Goal: Task Accomplishment & Management: Complete application form

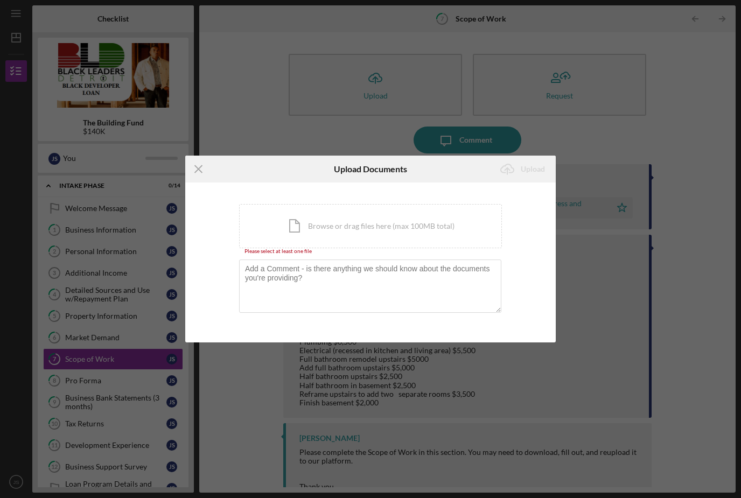
scroll to position [34, 0]
click at [325, 220] on div "Icon/Document Browse or drag files here (max 100MB total) Tap to choose files o…" at bounding box center [370, 226] width 263 height 44
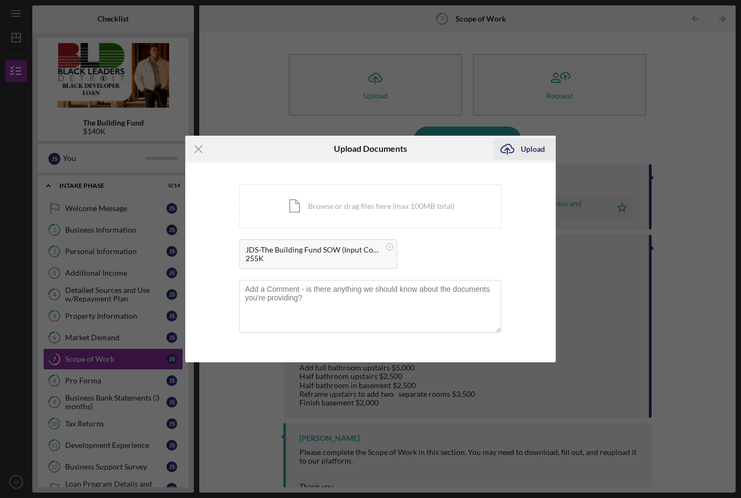
click at [523, 157] on div "Upload" at bounding box center [533, 149] width 24 height 22
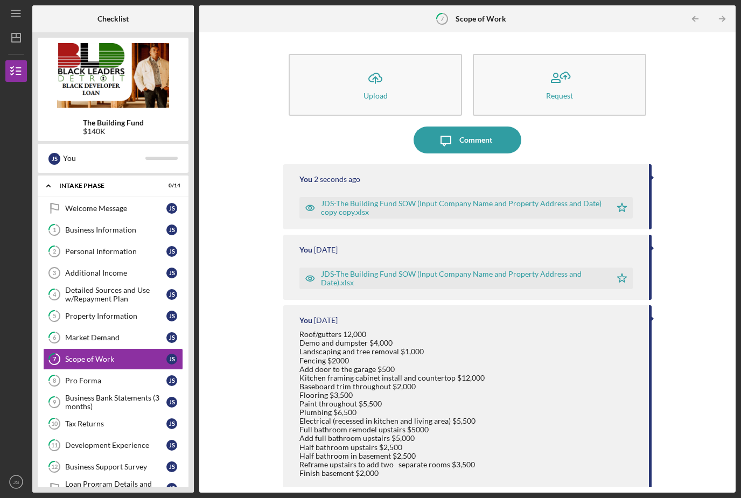
click at [365, 199] on div "JDS-The Building Fund SOW (Input Company Name and Property Address and Date) co…" at bounding box center [463, 207] width 284 height 17
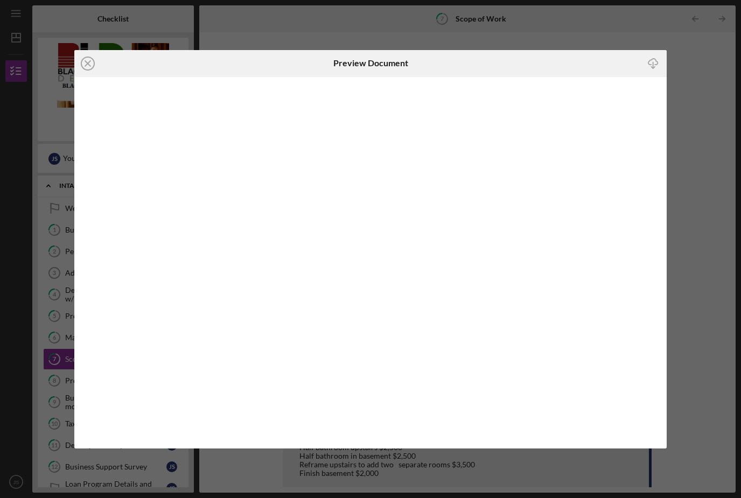
click at [91, 62] on icon "Icon/Close" at bounding box center [87, 63] width 27 height 27
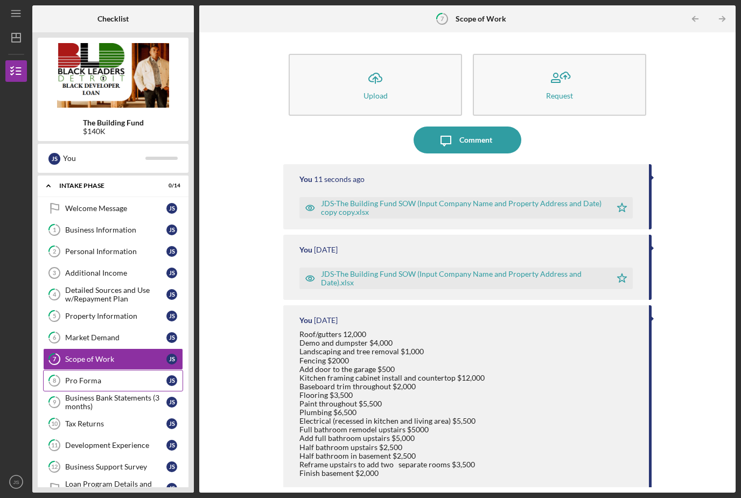
click at [80, 377] on div "Pro Forma" at bounding box center [115, 381] width 101 height 9
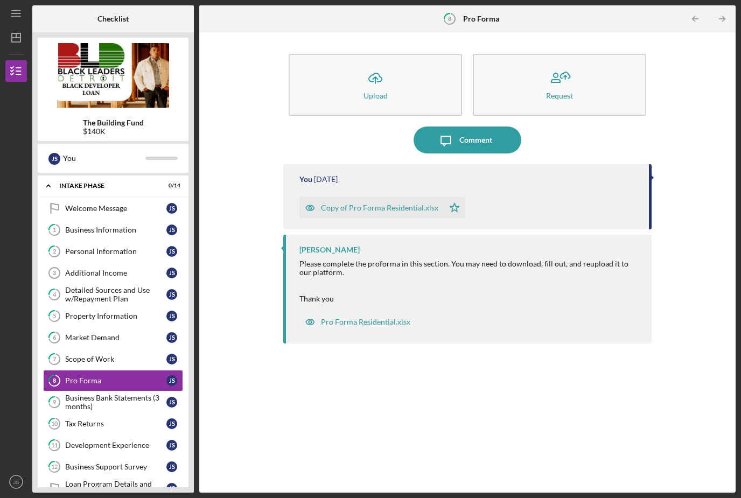
click at [365, 204] on div "Copy of Pro Forma Residential.xlsx" at bounding box center [379, 208] width 117 height 9
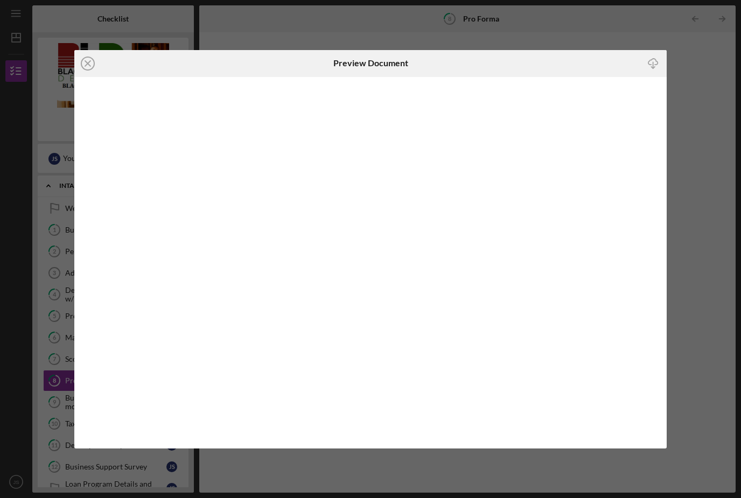
click at [649, 61] on icon "Icon/Download" at bounding box center [654, 63] width 24 height 24
drag, startPoint x: 573, startPoint y: 48, endPoint x: -1, endPoint y: -35, distance: 579.2
click at [0, 0] on html "Icon/Menu 8 Pro Forma Checklist The Building Fund $140K J S You Icon/Expander I…" at bounding box center [370, 249] width 741 height 498
click at [89, 67] on icon "Icon/Close" at bounding box center [87, 63] width 27 height 27
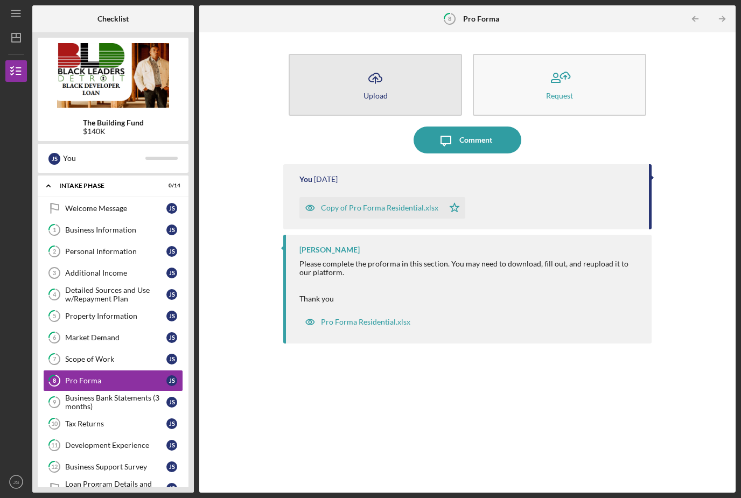
click at [403, 54] on button "Icon/Upload Upload" at bounding box center [375, 85] width 173 height 62
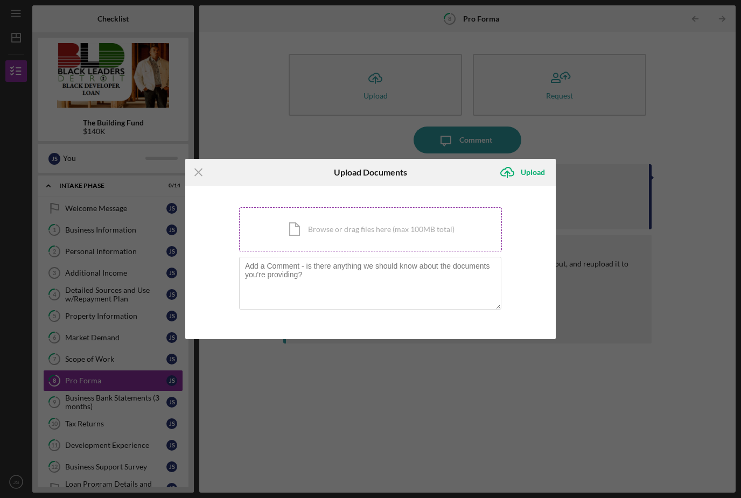
click at [466, 225] on div "Icon/Document Browse or drag files here (max 100MB total) Tap to choose files o…" at bounding box center [370, 229] width 263 height 44
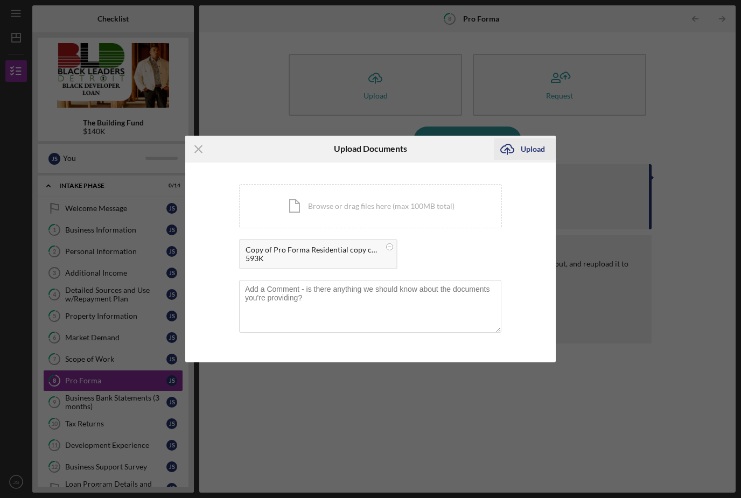
click at [520, 150] on icon "Icon/Upload" at bounding box center [507, 149] width 27 height 27
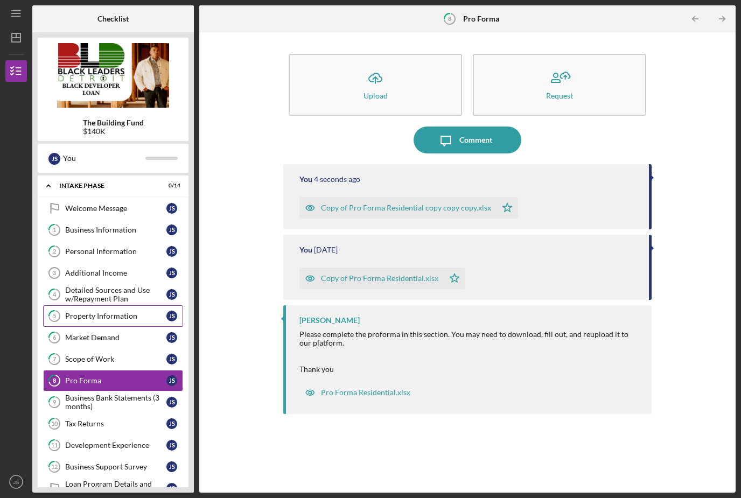
click at [76, 312] on div "Property Information" at bounding box center [115, 316] width 101 height 9
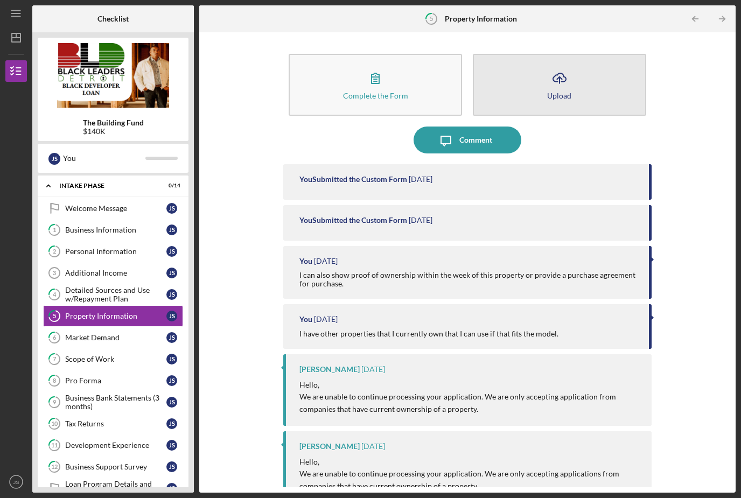
click at [559, 65] on icon "Icon/Upload" at bounding box center [559, 78] width 27 height 27
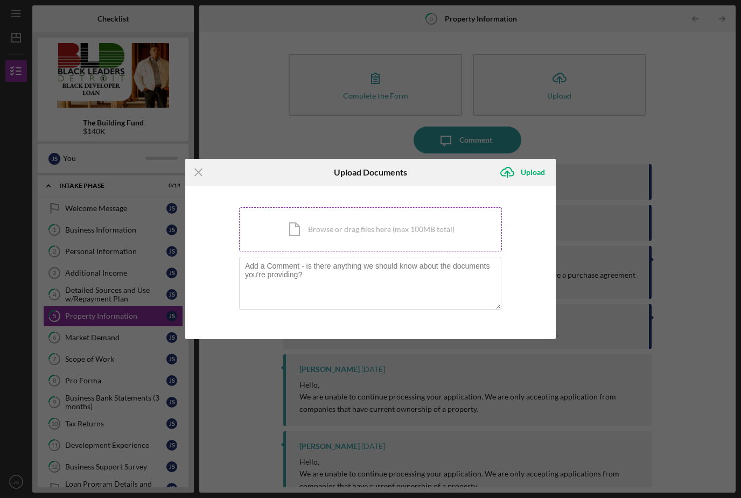
click at [449, 224] on div "Icon/Document Browse or drag files here (max 100MB total) Tap to choose files o…" at bounding box center [370, 229] width 263 height 44
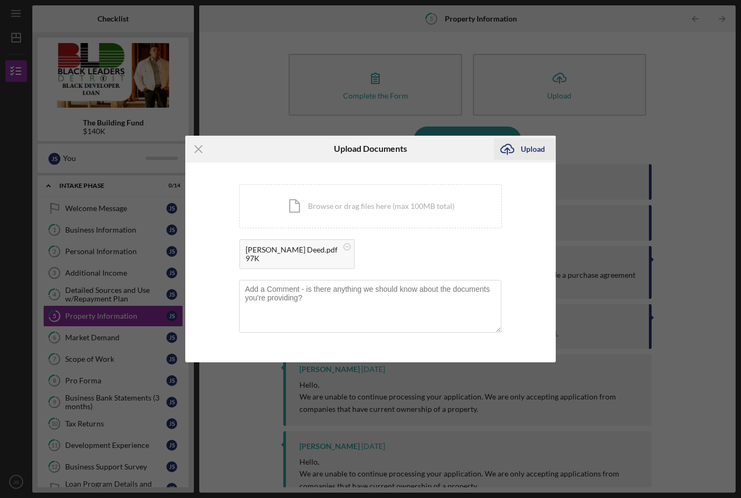
click at [531, 155] on div "Upload" at bounding box center [533, 149] width 24 height 22
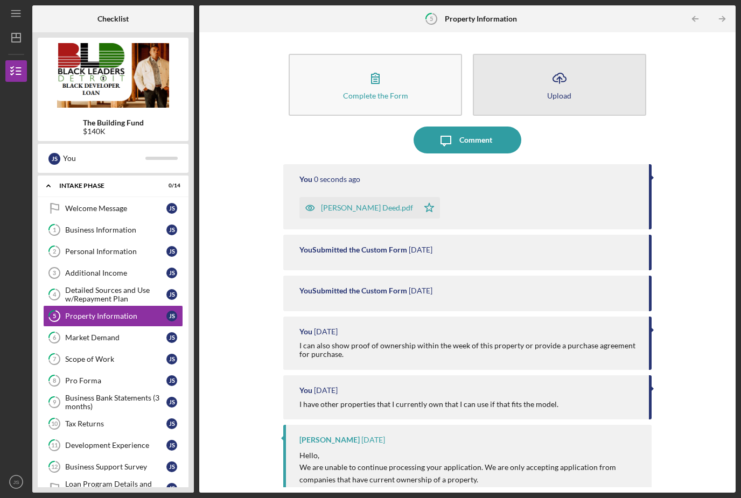
click at [545, 64] on button "Icon/Upload Upload" at bounding box center [559, 85] width 173 height 62
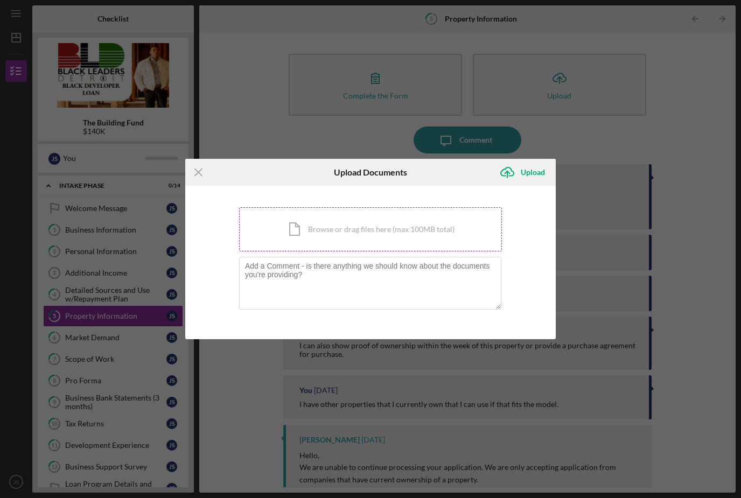
click at [395, 222] on div "Icon/Document Browse or drag files here (max 100MB total) Tap to choose files o…" at bounding box center [370, 229] width 263 height 44
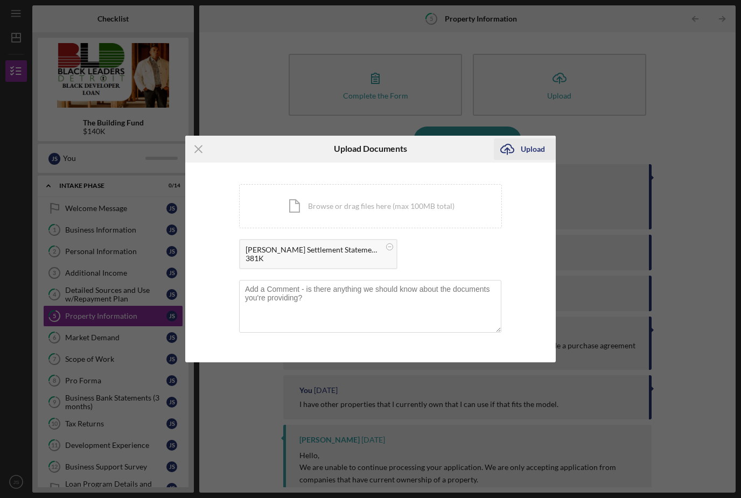
click at [530, 147] on div "Upload" at bounding box center [533, 149] width 24 height 22
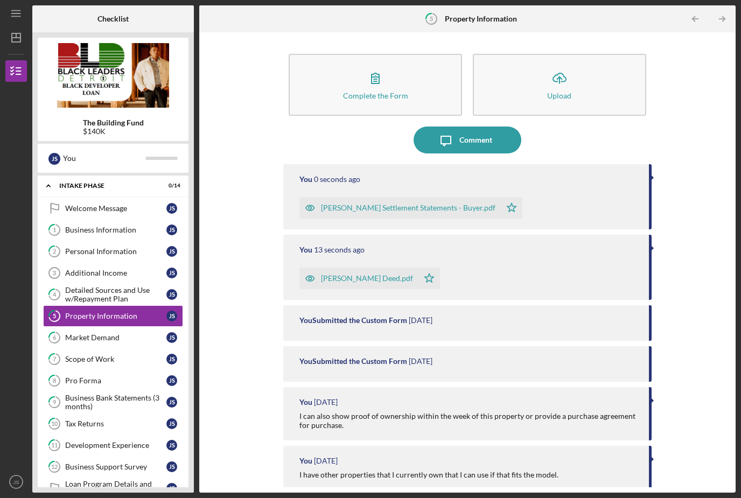
click at [422, 164] on div "You 0 seconds ago [PERSON_NAME] Settlement Statements - Buyer.pdf Icon/Star" at bounding box center [467, 196] width 368 height 65
